Goal: Transaction & Acquisition: Purchase product/service

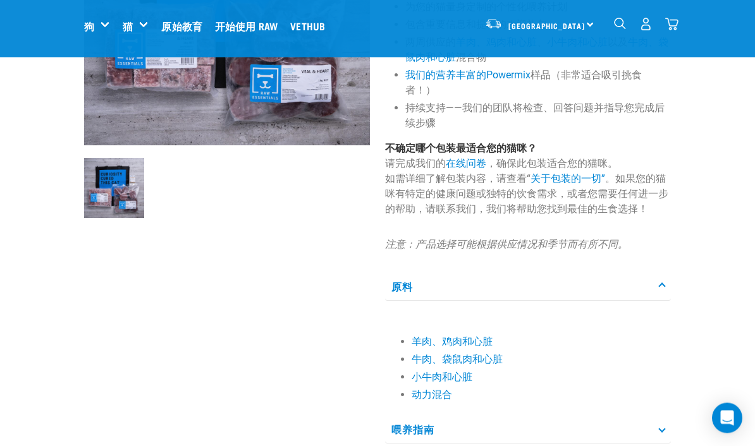
scroll to position [233, 0]
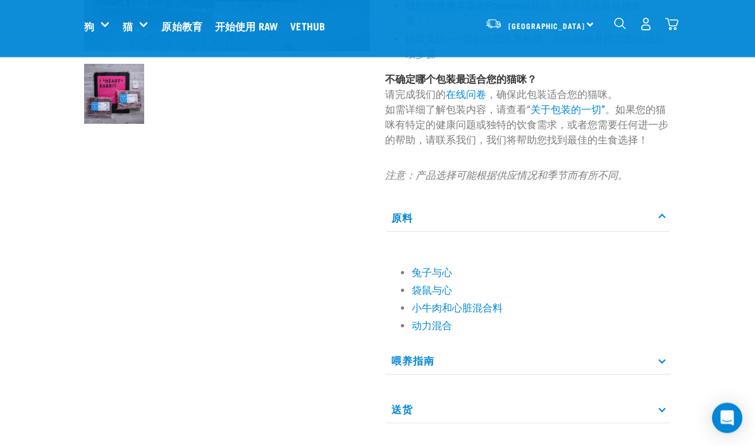
scroll to position [328, 0]
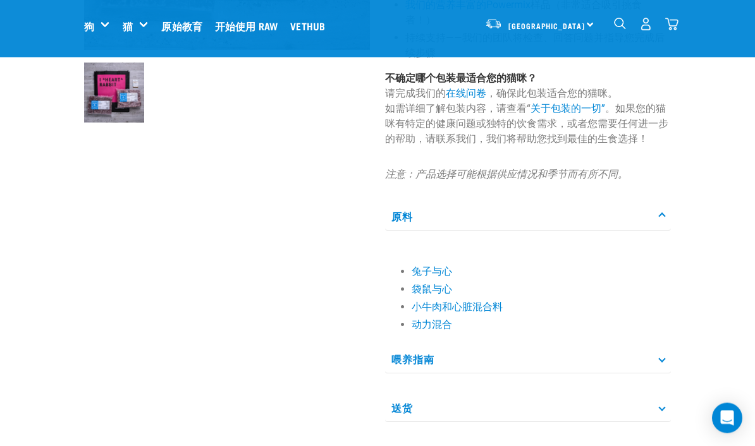
click at [672, 25] on img "下拉导航" at bounding box center [671, 24] width 13 height 13
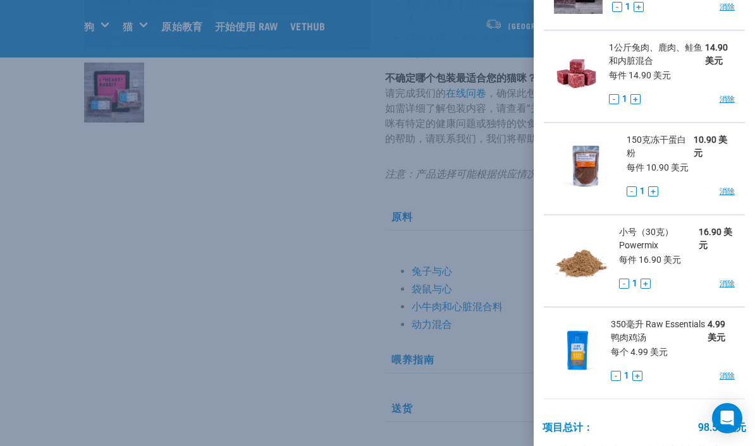
scroll to position [154, 0]
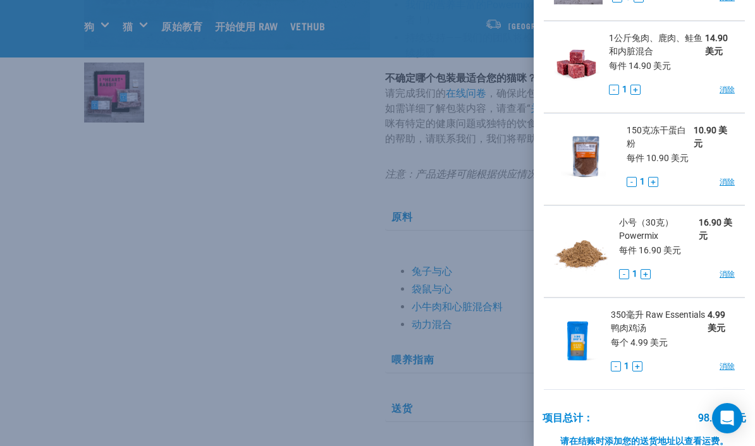
click at [501, 171] on div at bounding box center [377, 223] width 755 height 446
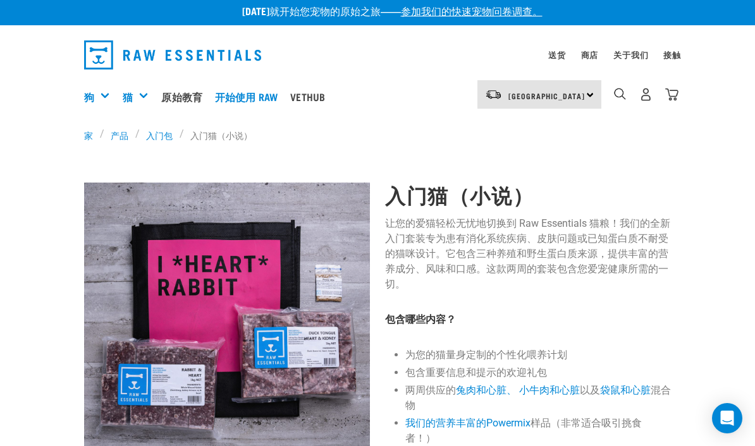
scroll to position [0, 0]
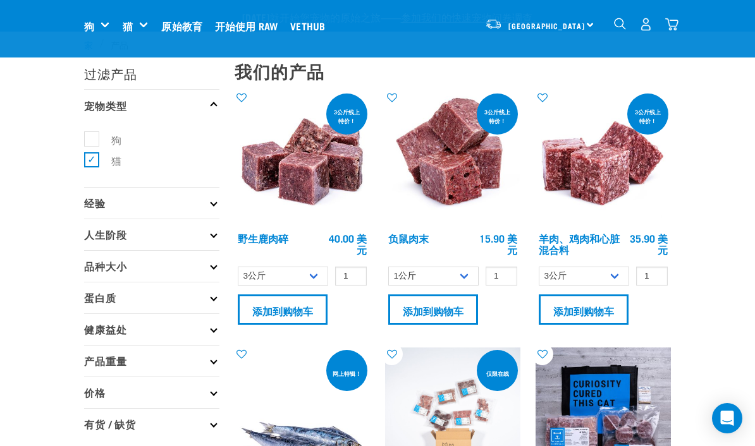
select select "456"
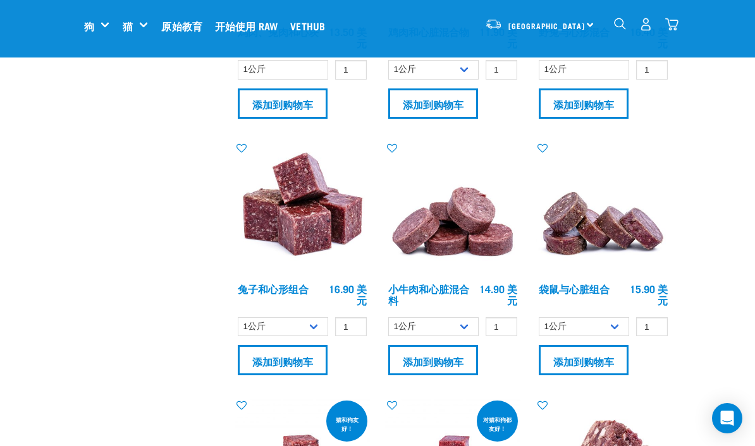
scroll to position [1061, 0]
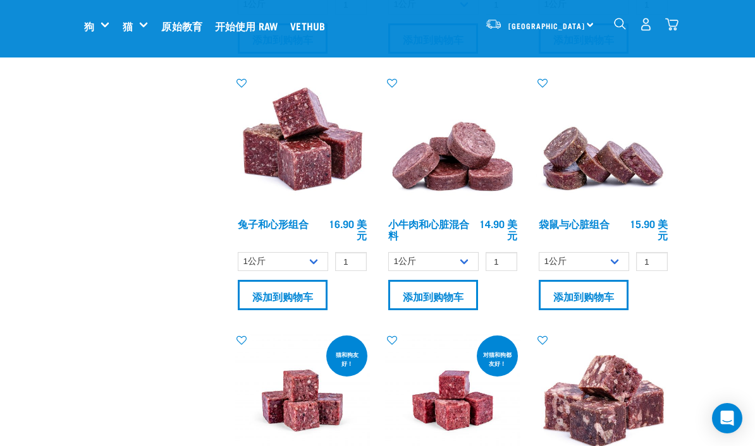
click at [308, 297] on input "添加到购物车" at bounding box center [283, 295] width 90 height 30
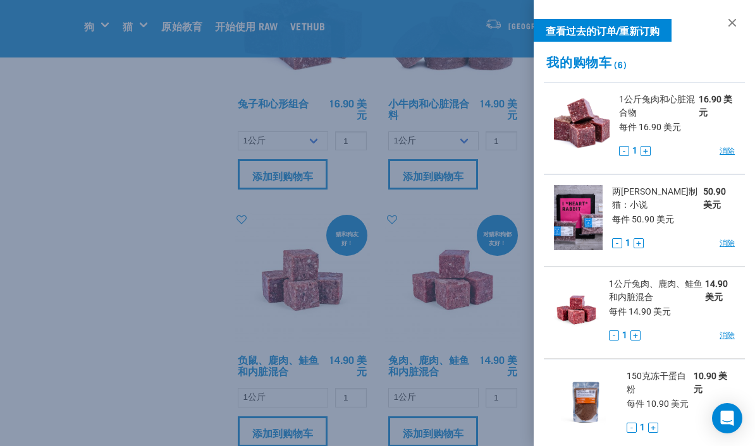
scroll to position [0, 0]
click at [738, 238] on li "两周普惠制猫：小说 50.90 美元 每件 50.90 美元 - 1 + 消除" at bounding box center [644, 221] width 201 height 92
click at [726, 240] on font "消除" at bounding box center [727, 243] width 15 height 9
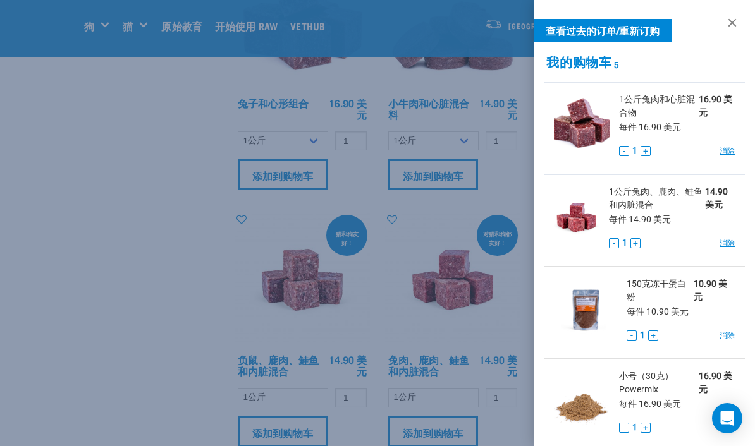
click at [187, 359] on div at bounding box center [377, 223] width 755 height 446
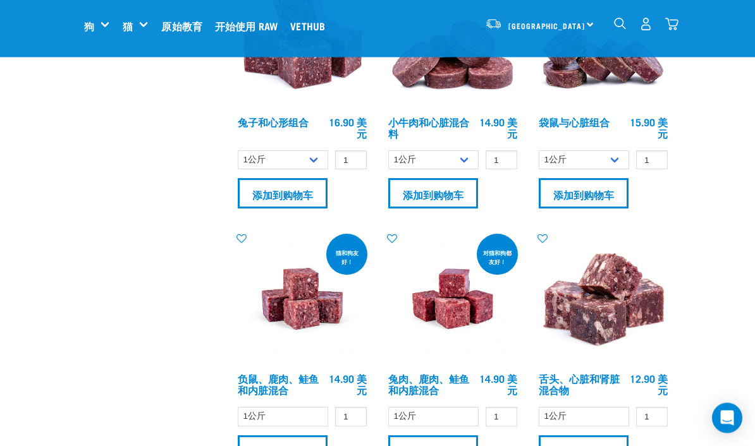
scroll to position [1161, 0]
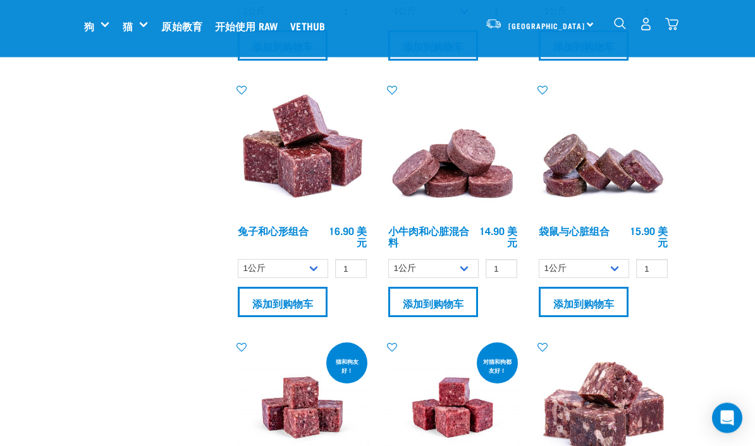
click at [449, 300] on input "添加到购物车" at bounding box center [433, 303] width 90 height 30
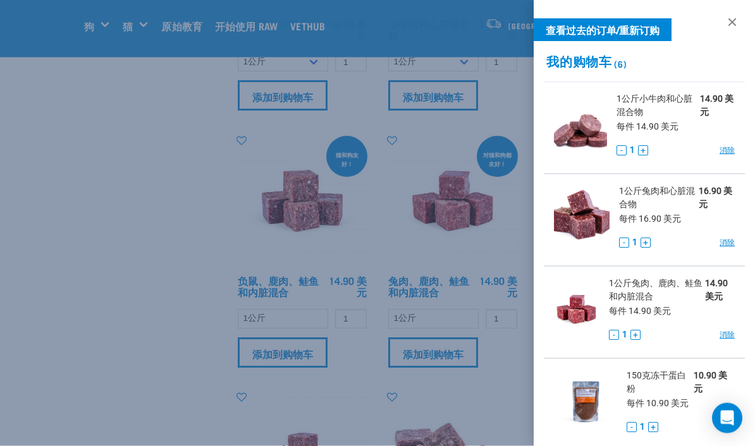
click at [508, 239] on div at bounding box center [377, 223] width 755 height 446
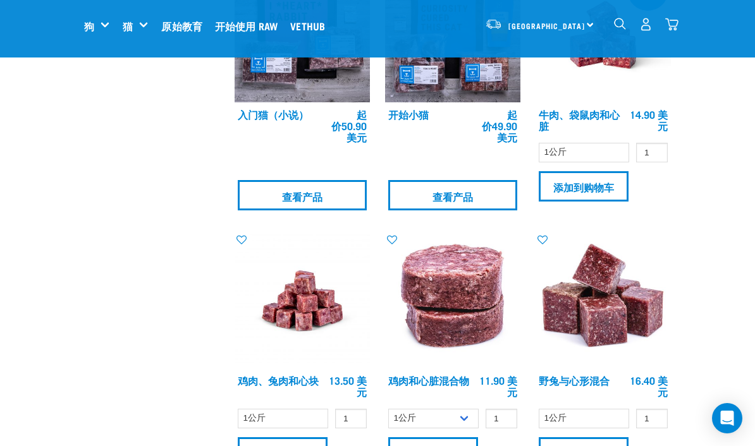
scroll to position [621, 0]
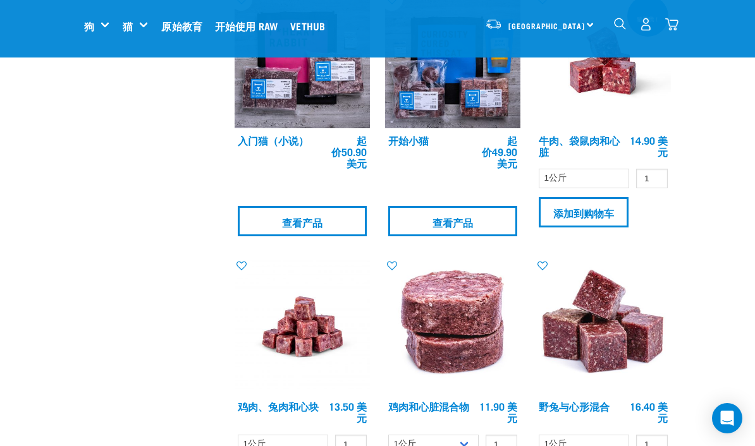
click at [622, 207] on input "添加到购物车" at bounding box center [584, 212] width 90 height 30
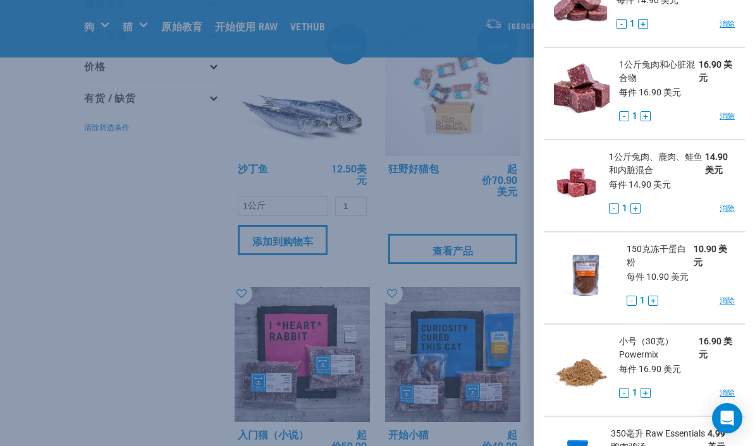
scroll to position [348, 0]
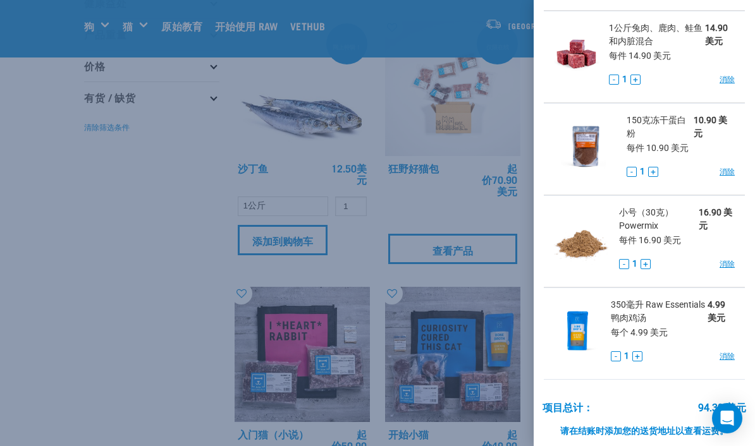
click at [378, 206] on div at bounding box center [377, 223] width 755 height 446
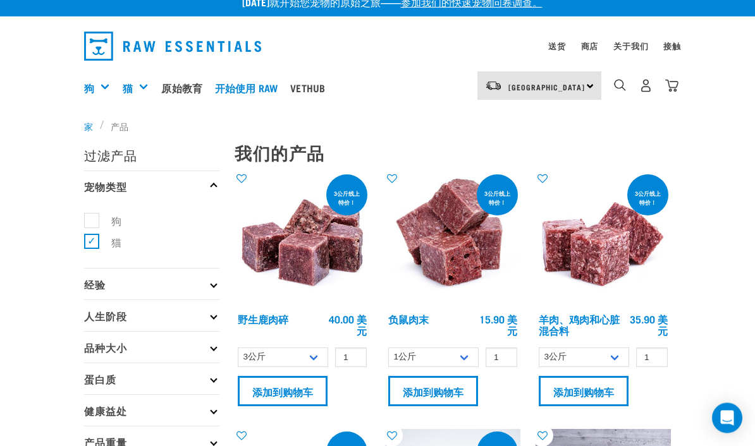
scroll to position [0, 0]
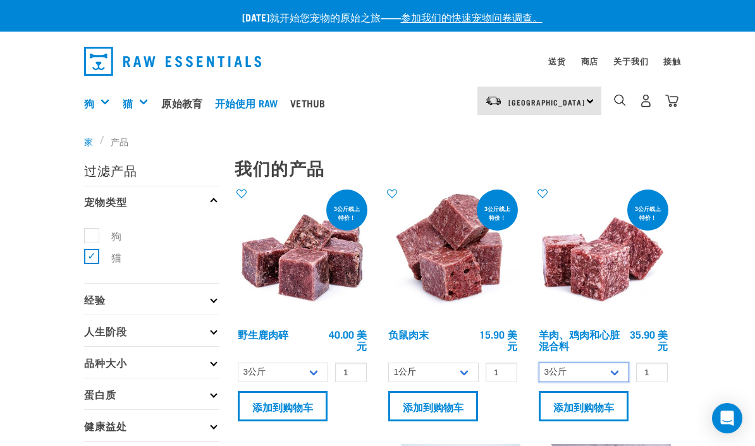
click at [624, 373] on select "3公斤 1公斤" at bounding box center [584, 373] width 90 height 20
select select "249"
click at [317, 373] on select "3公斤 1公斤" at bounding box center [283, 373] width 90 height 20
select select "926"
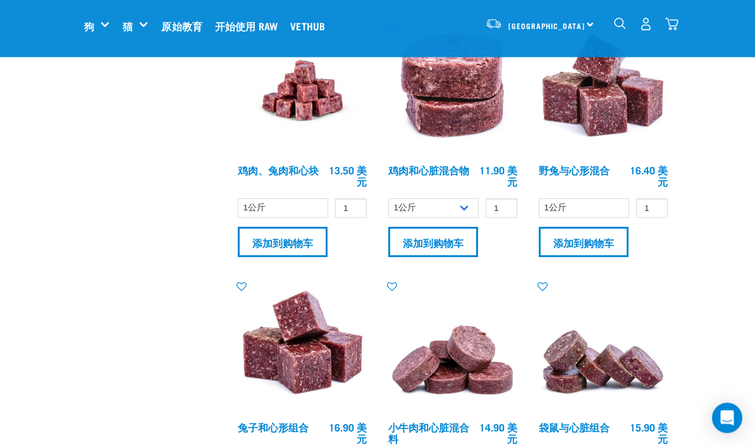
scroll to position [858, 0]
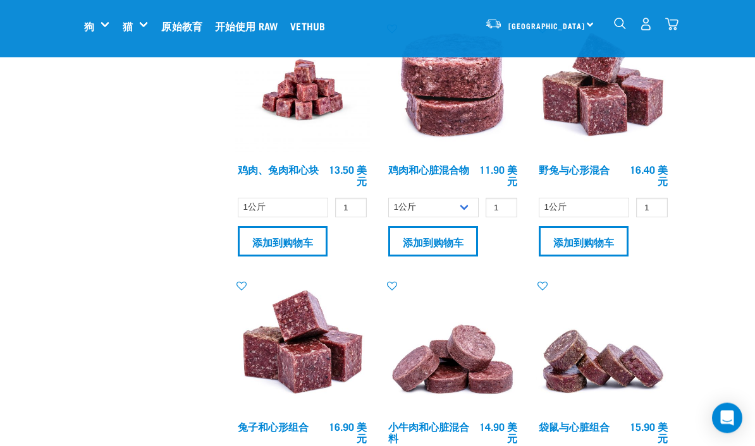
click at [459, 238] on input "添加到购物车" at bounding box center [433, 242] width 90 height 30
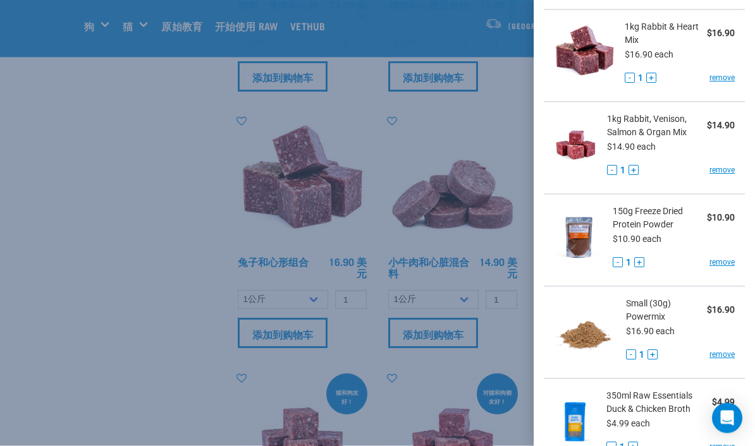
scroll to position [1024, 0]
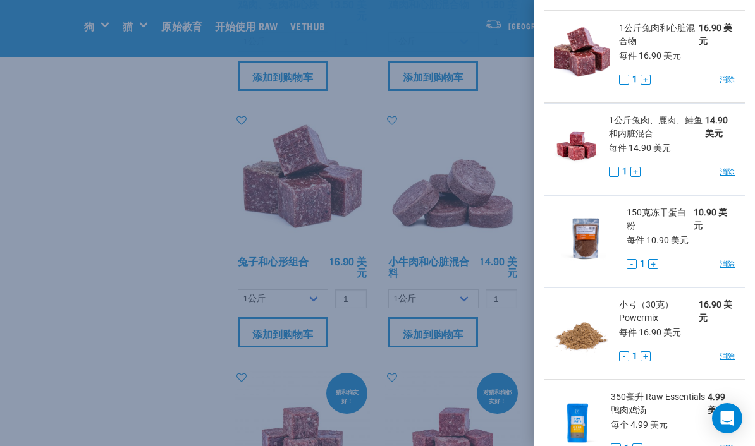
click at [479, 154] on div at bounding box center [377, 223] width 755 height 446
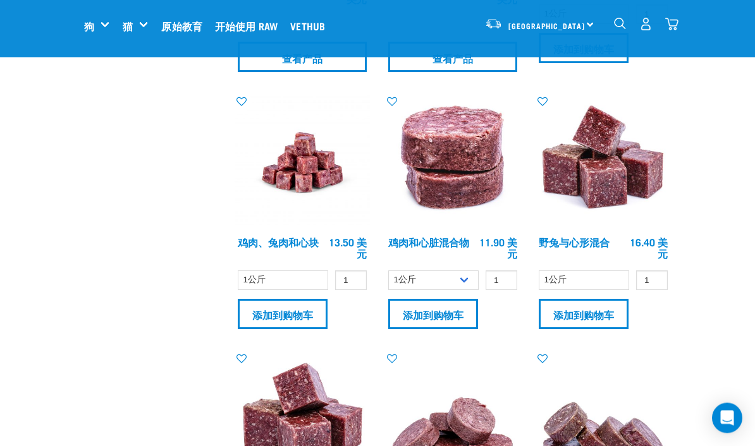
scroll to position [773, 0]
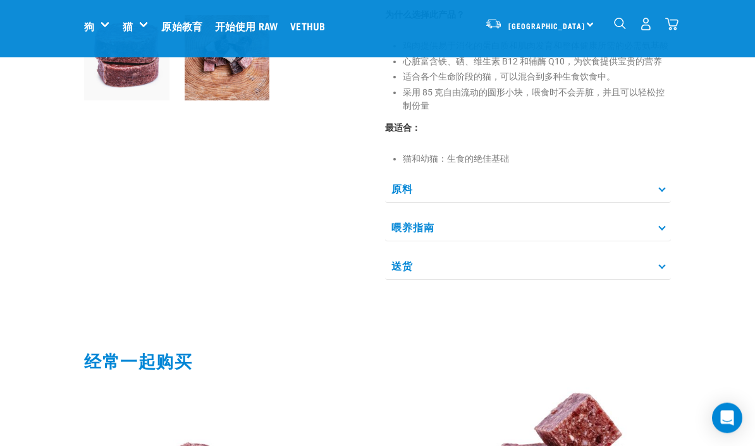
scroll to position [381, 0]
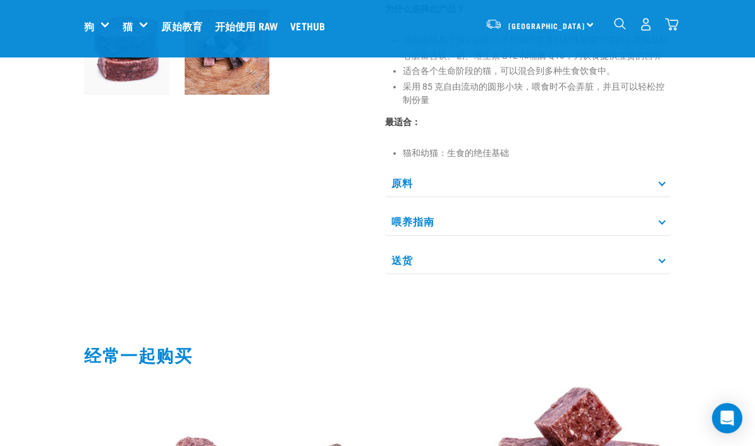
click at [669, 197] on p "原料" at bounding box center [528, 183] width 286 height 28
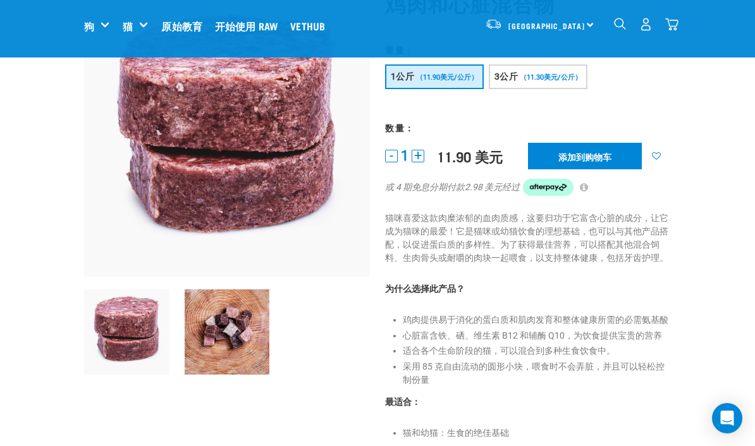
scroll to position [0, 0]
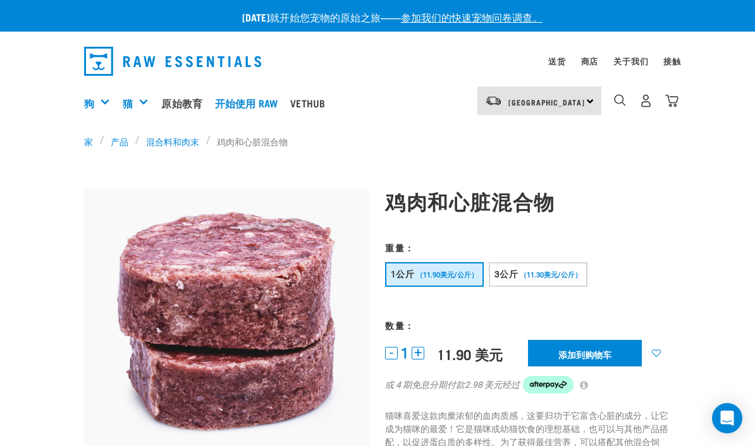
click at [674, 101] on img "下拉导航" at bounding box center [671, 100] width 13 height 13
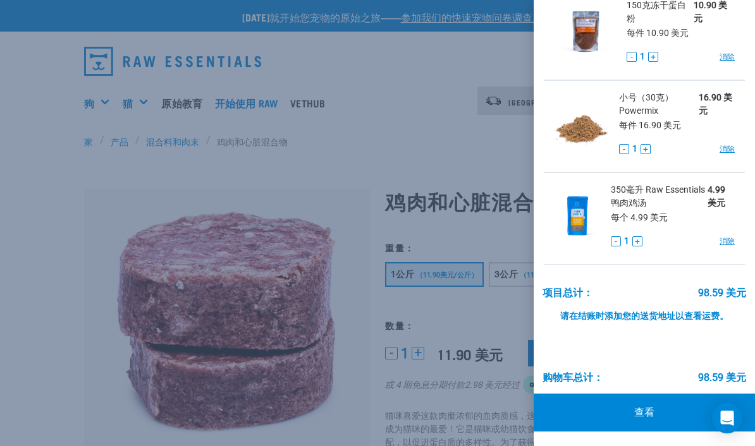
scroll to position [278, 0]
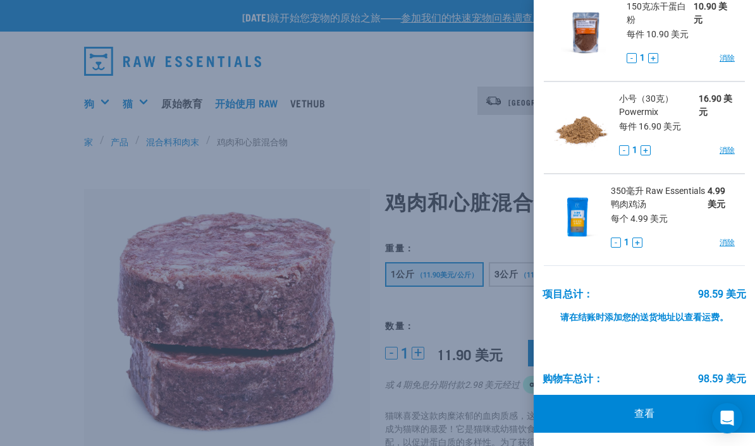
click at [669, 407] on link "查看" at bounding box center [644, 414] width 221 height 38
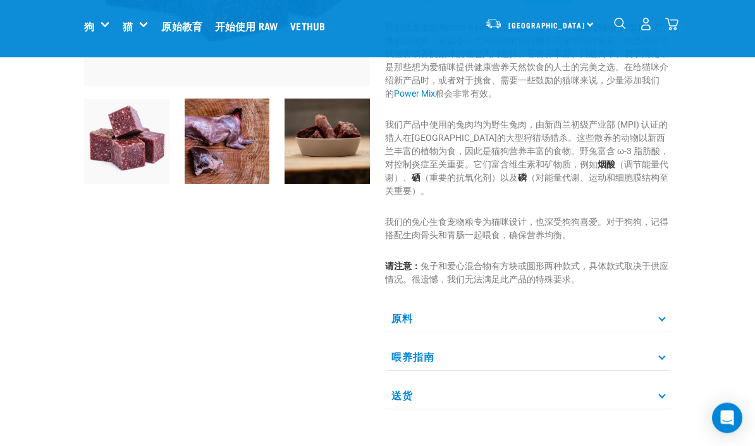
scroll to position [294, 0]
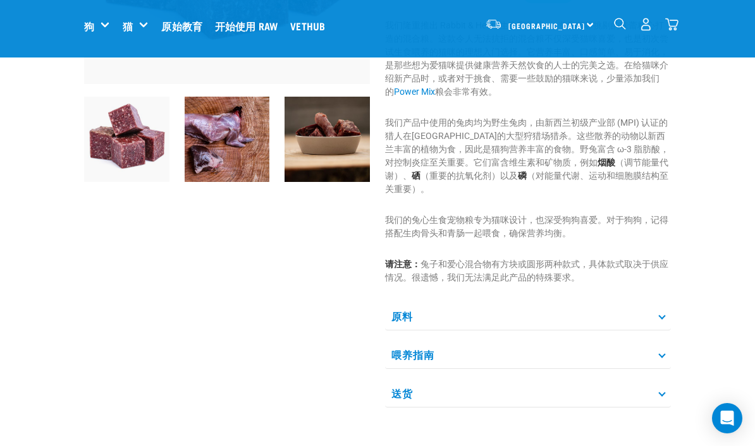
click at [615, 312] on p "原料" at bounding box center [528, 316] width 286 height 28
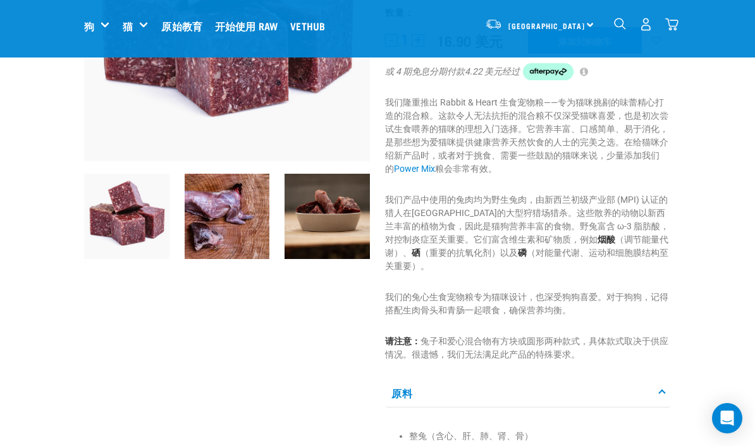
scroll to position [212, 0]
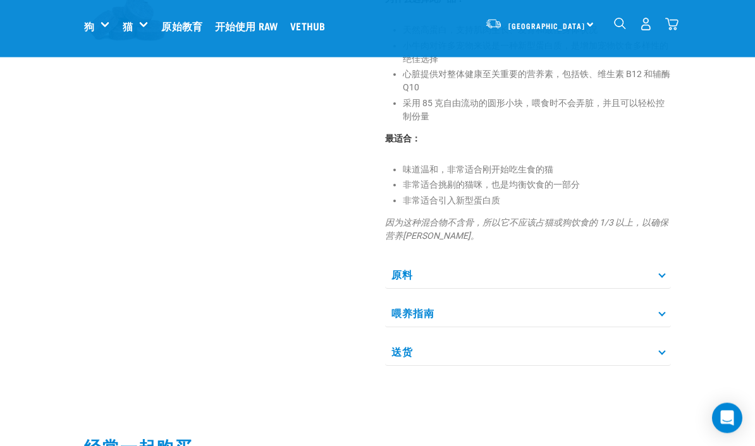
scroll to position [425, 0]
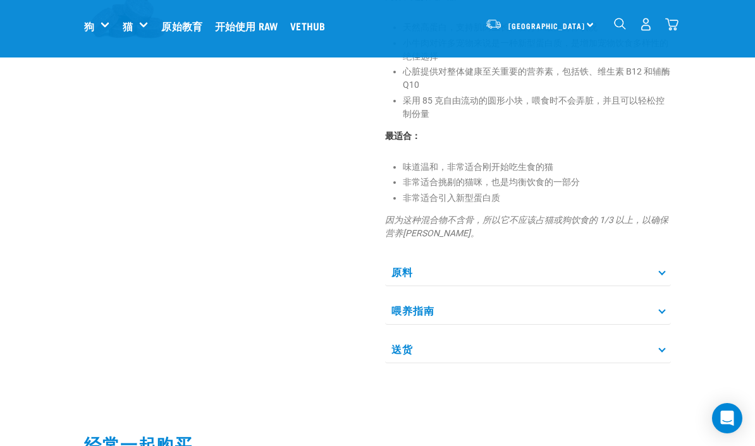
click at [610, 268] on p "原料" at bounding box center [528, 272] width 286 height 28
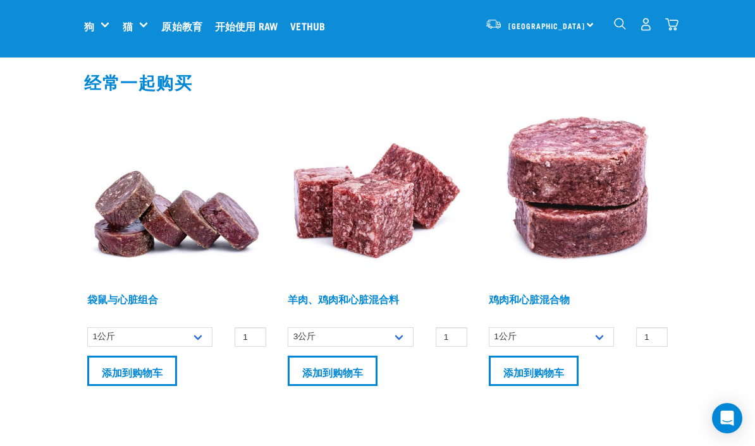
scroll to position [948, 0]
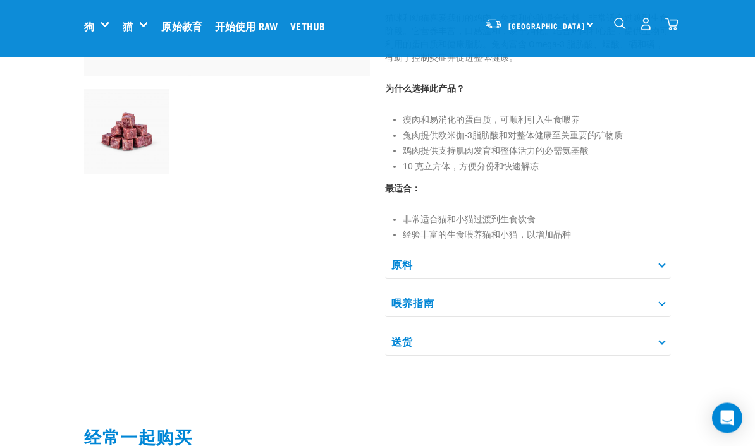
scroll to position [302, 0]
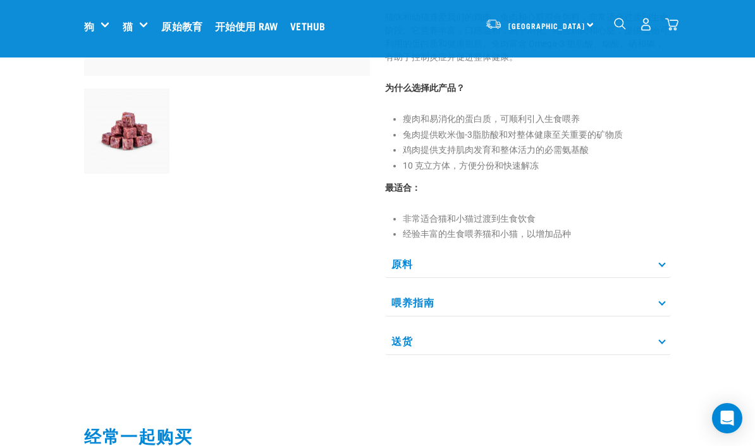
click at [634, 268] on p "原料" at bounding box center [528, 264] width 286 height 28
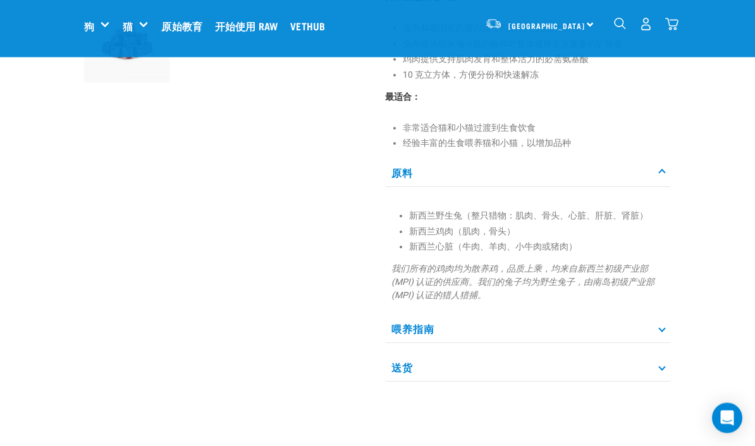
scroll to position [397, 0]
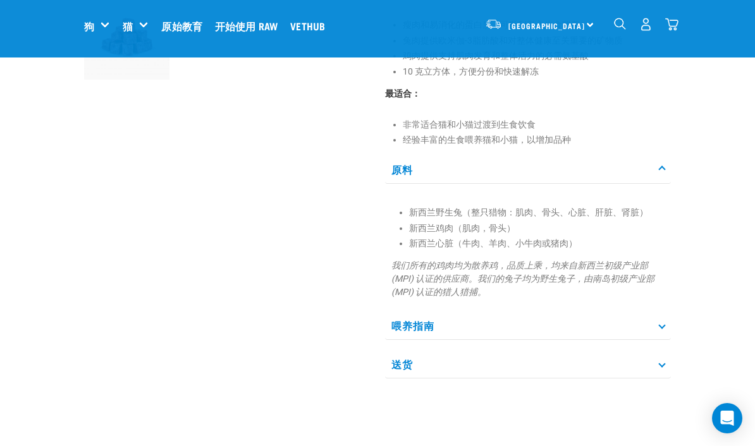
click at [658, 325] on p "喂养指南" at bounding box center [528, 326] width 286 height 28
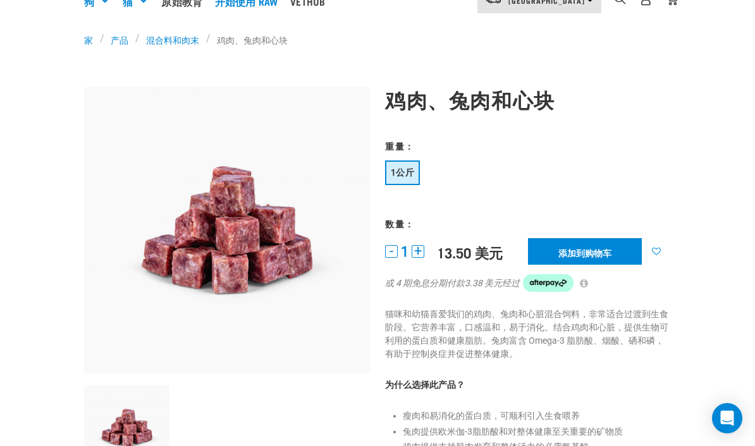
scroll to position [105, 0]
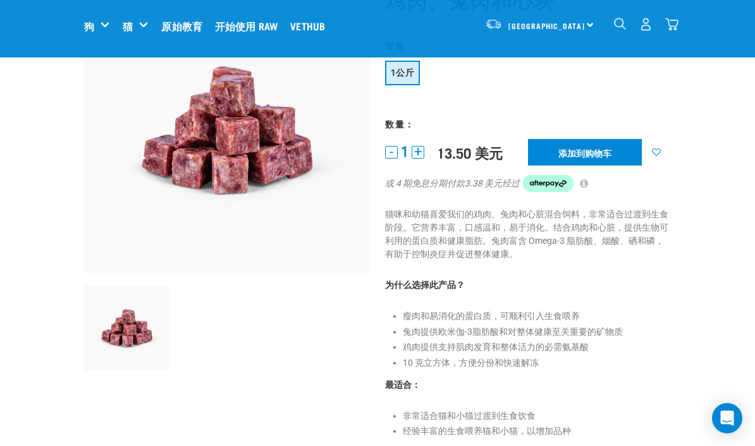
click at [618, 147] on input "添加到购物车" at bounding box center [585, 152] width 114 height 27
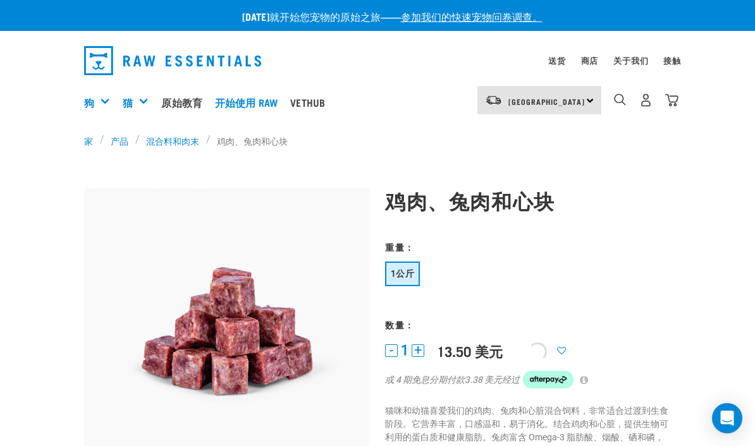
scroll to position [0, 0]
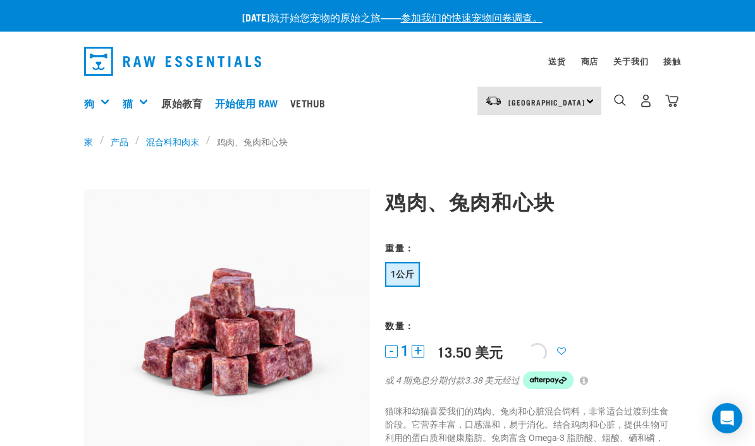
click at [671, 94] on img "下拉导航" at bounding box center [671, 100] width 13 height 13
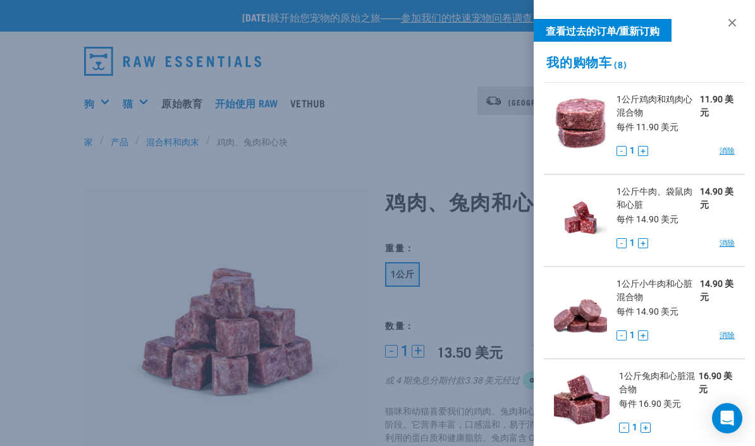
click at [730, 147] on font "消除" at bounding box center [727, 151] width 15 height 9
click at [727, 150] on font "消除" at bounding box center [727, 151] width 15 height 9
click at [729, 17] on link at bounding box center [732, 23] width 20 height 20
